Goal: Task Accomplishment & Management: Manage account settings

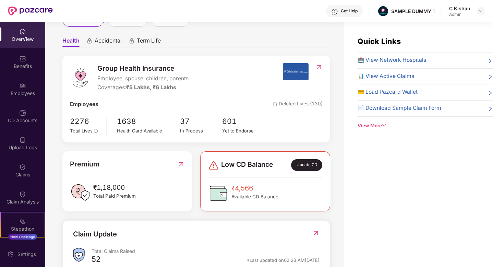
scroll to position [64, 0]
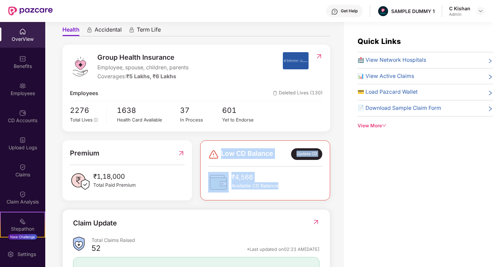
drag, startPoint x: 285, startPoint y: 193, endPoint x: 225, endPoint y: 145, distance: 77.0
click at [225, 145] on div "Low CD Balance Update CD ₹4,566 Available CD Balance" at bounding box center [264, 170] width 129 height 60
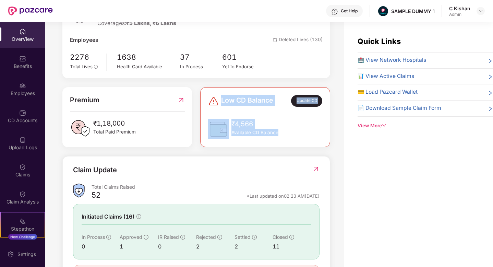
scroll to position [117, 0]
click at [316, 168] on img at bounding box center [315, 168] width 7 height 7
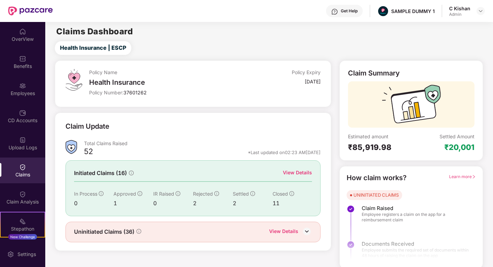
click at [293, 174] on div "View Details" at bounding box center [297, 173] width 29 height 8
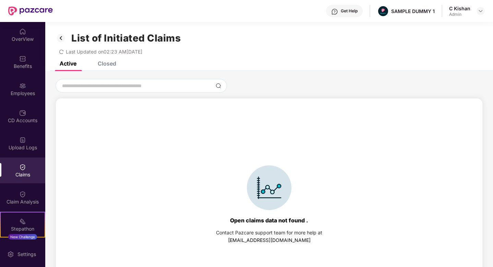
click at [99, 62] on div "Closed" at bounding box center [107, 63] width 18 height 7
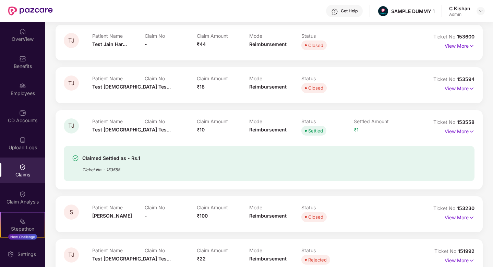
scroll to position [84, 0]
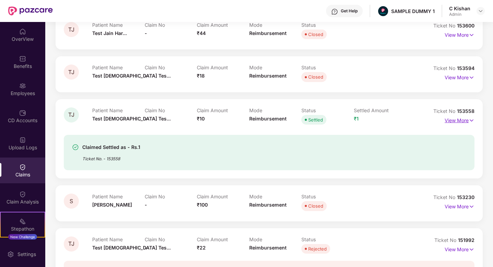
click at [464, 119] on p "View More" at bounding box center [459, 119] width 30 height 9
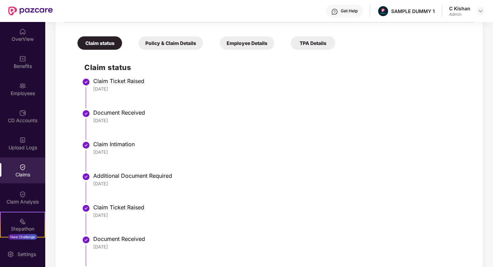
scroll to position [207, 0]
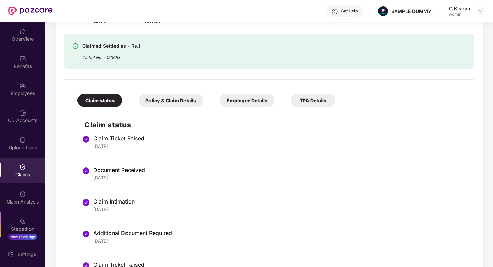
click at [340, 14] on div "Get Help" at bounding box center [344, 11] width 37 height 12
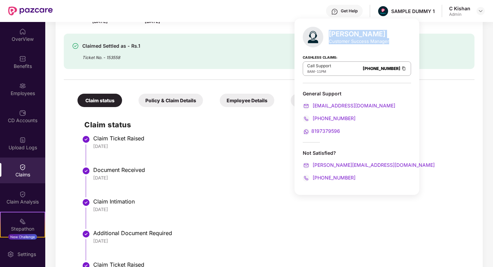
drag, startPoint x: 387, startPoint y: 43, endPoint x: 330, endPoint y: 33, distance: 58.5
click at [330, 33] on div "[PERSON_NAME] Customer Success Manager" at bounding box center [359, 37] width 60 height 14
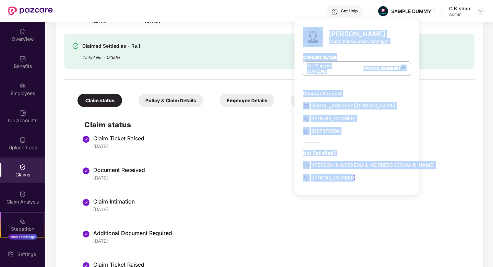
drag, startPoint x: 364, startPoint y: 174, endPoint x: 293, endPoint y: 157, distance: 72.7
click at [294, 157] on div "[PERSON_NAME] Customer Success Manager Cashless Claims: Call Support 8AM - 11PM…" at bounding box center [356, 106] width 125 height 176
click at [356, 170] on div "Not Satisfied? [PERSON_NAME][EMAIL_ADDRESS][DOMAIN_NAME] [PHONE_NUMBER]" at bounding box center [356, 165] width 108 height 32
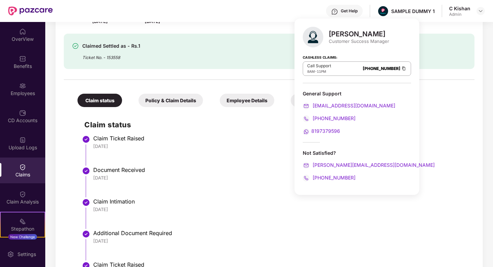
click at [451, 158] on li "Claim Ticket Raised [DATE]" at bounding box center [275, 153] width 383 height 32
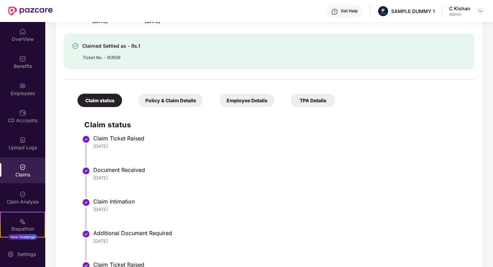
scroll to position [109, 0]
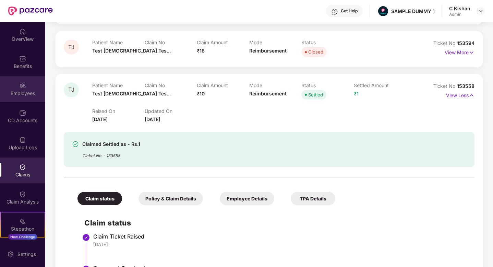
click at [26, 86] on div "Employees" at bounding box center [22, 89] width 45 height 26
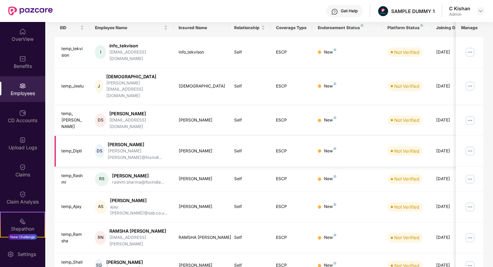
scroll to position [0, 0]
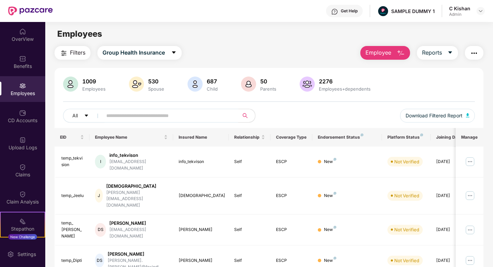
click at [396, 55] on img "button" at bounding box center [400, 53] width 8 height 8
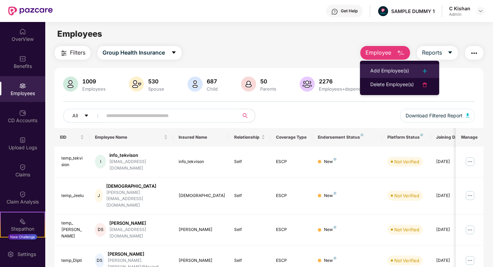
click at [408, 71] on div "Add Employee(s)" at bounding box center [389, 71] width 39 height 8
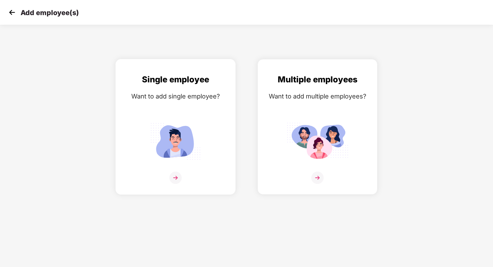
click at [175, 175] on img at bounding box center [175, 177] width 12 height 12
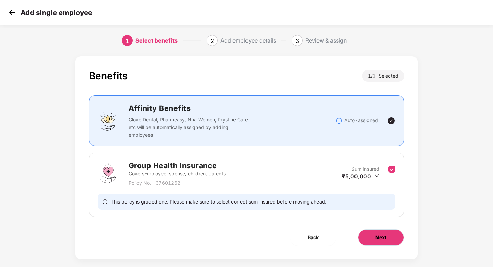
click at [374, 234] on button "Next" at bounding box center [381, 237] width 46 height 16
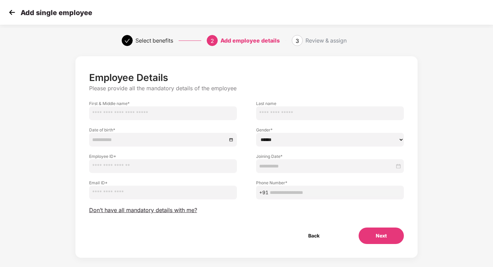
click at [374, 234] on button "Next" at bounding box center [380, 235] width 45 height 16
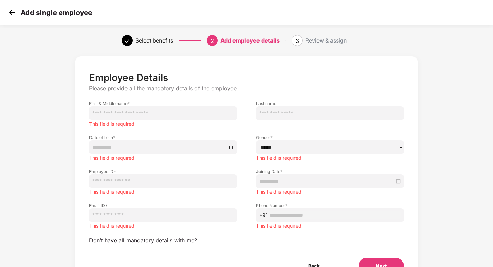
click at [9, 12] on img at bounding box center [12, 12] width 10 height 10
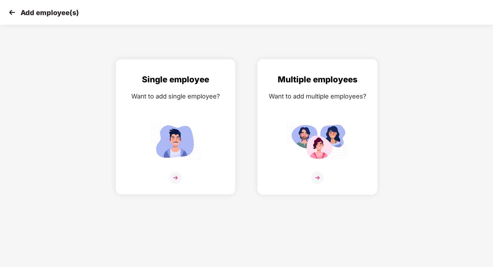
click at [320, 178] on img at bounding box center [317, 177] width 12 height 12
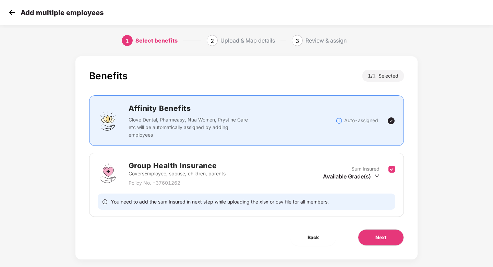
click at [10, 11] on img at bounding box center [12, 12] width 10 height 10
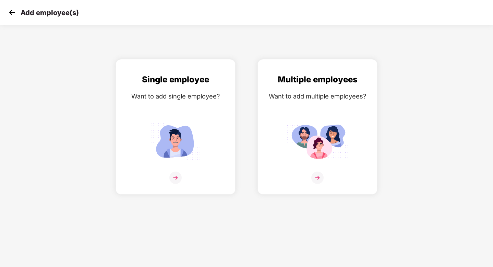
click at [11, 13] on img at bounding box center [12, 12] width 10 height 10
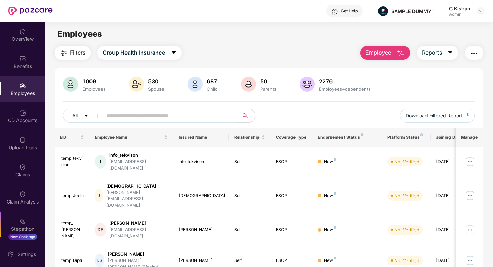
click at [347, 12] on div "Get Help" at bounding box center [348, 10] width 17 height 5
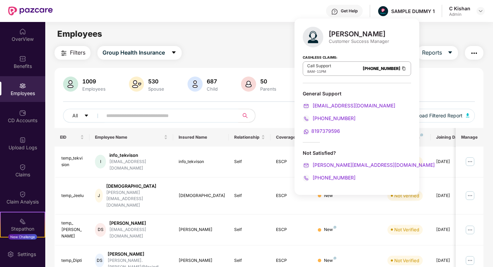
click at [242, 41] on main "Employees Filters Group Health Insurance Employee Reports 1009 Employees 530 Sp…" at bounding box center [268, 155] width 447 height 267
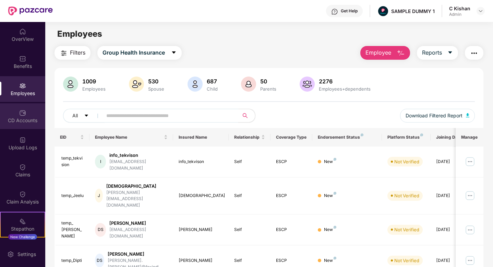
click at [25, 114] on div "CD Accounts" at bounding box center [22, 116] width 45 height 26
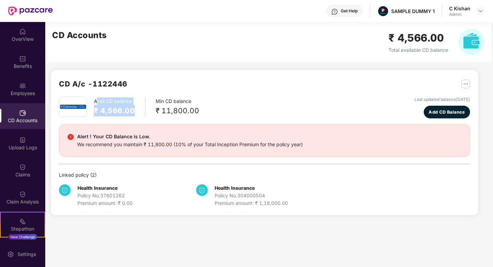
drag, startPoint x: 140, startPoint y: 111, endPoint x: 97, endPoint y: 100, distance: 44.7
click at [97, 100] on div "Avail CD balance ₹ 4,566.00" at bounding box center [119, 106] width 51 height 19
click at [198, 112] on div "Avail CD balance ₹ 4,566.00 Min CD balance ₹ 11,800.00 Last updated balance [DA…" at bounding box center [264, 107] width 411 height 22
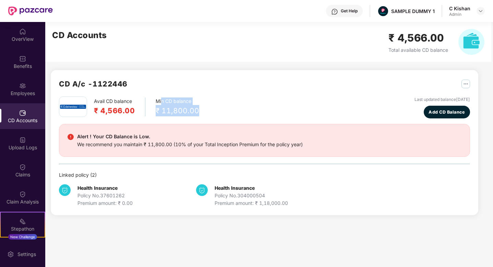
drag, startPoint x: 201, startPoint y: 112, endPoint x: 159, endPoint y: 102, distance: 43.0
click at [159, 102] on div "Avail CD balance ₹ 4,566.00 Min CD balance ₹ 11,800.00 Last updated balance [DA…" at bounding box center [264, 107] width 411 height 22
click at [447, 109] on span "Add CD Balance" at bounding box center [446, 112] width 36 height 7
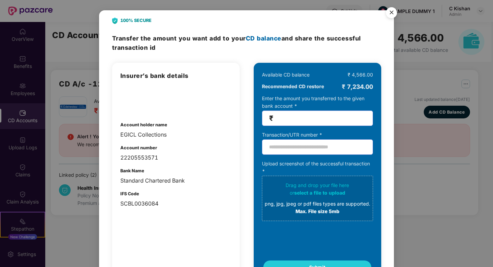
click at [389, 17] on img "Close" at bounding box center [391, 13] width 19 height 19
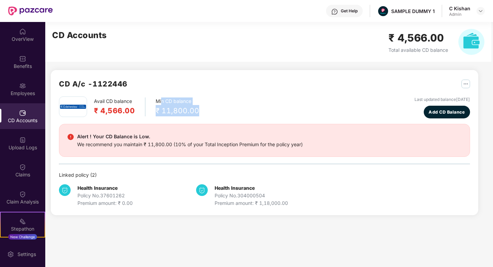
click at [201, 85] on div "CD A/c - 1122446" at bounding box center [264, 87] width 411 height 18
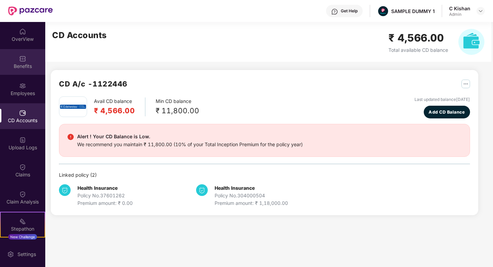
click at [22, 63] on div "Benefits" at bounding box center [22, 66] width 45 height 7
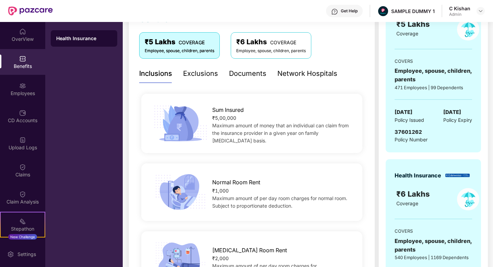
scroll to position [109, 0]
